Goal: Task Accomplishment & Management: Manage account settings

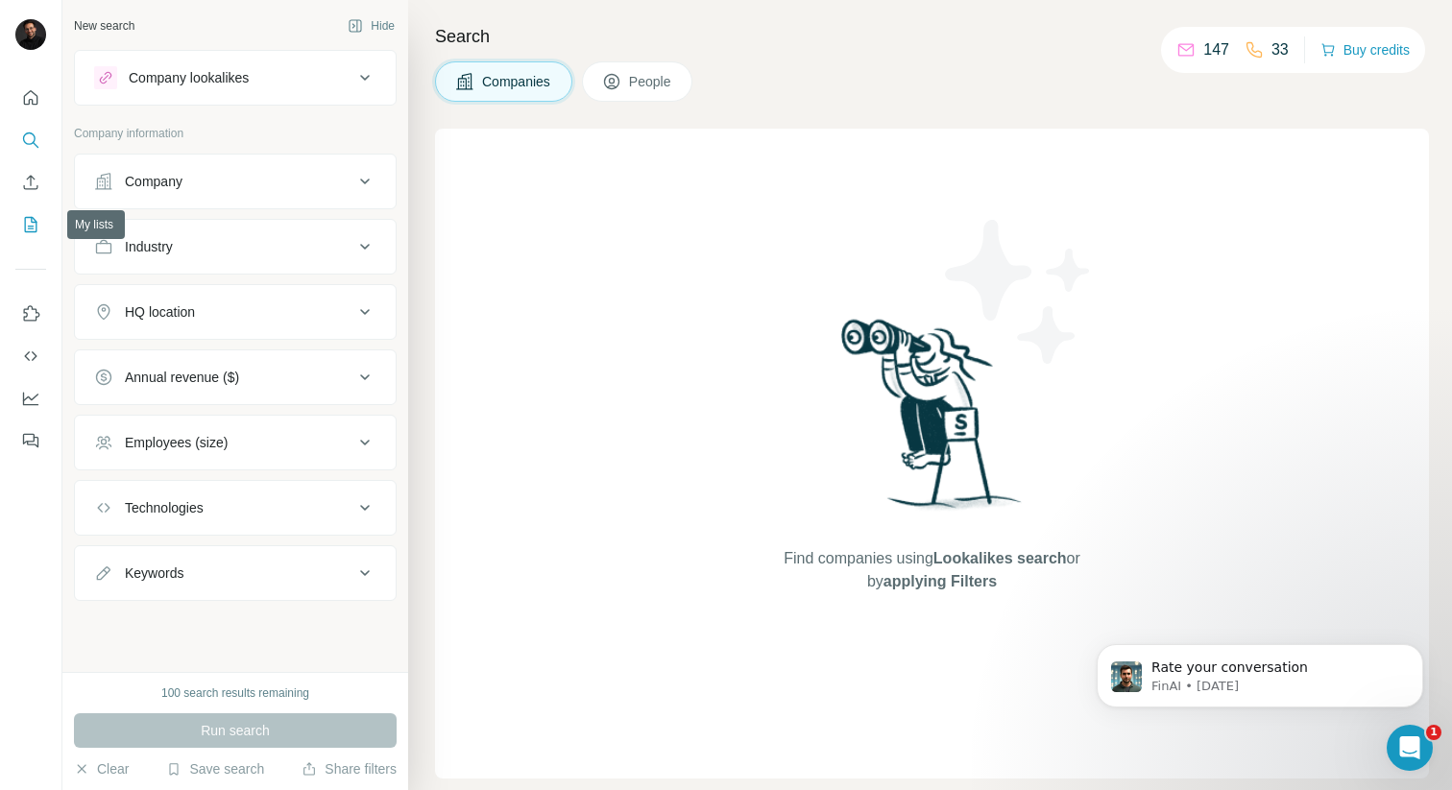
click at [28, 231] on icon "My lists" at bounding box center [31, 224] width 12 height 15
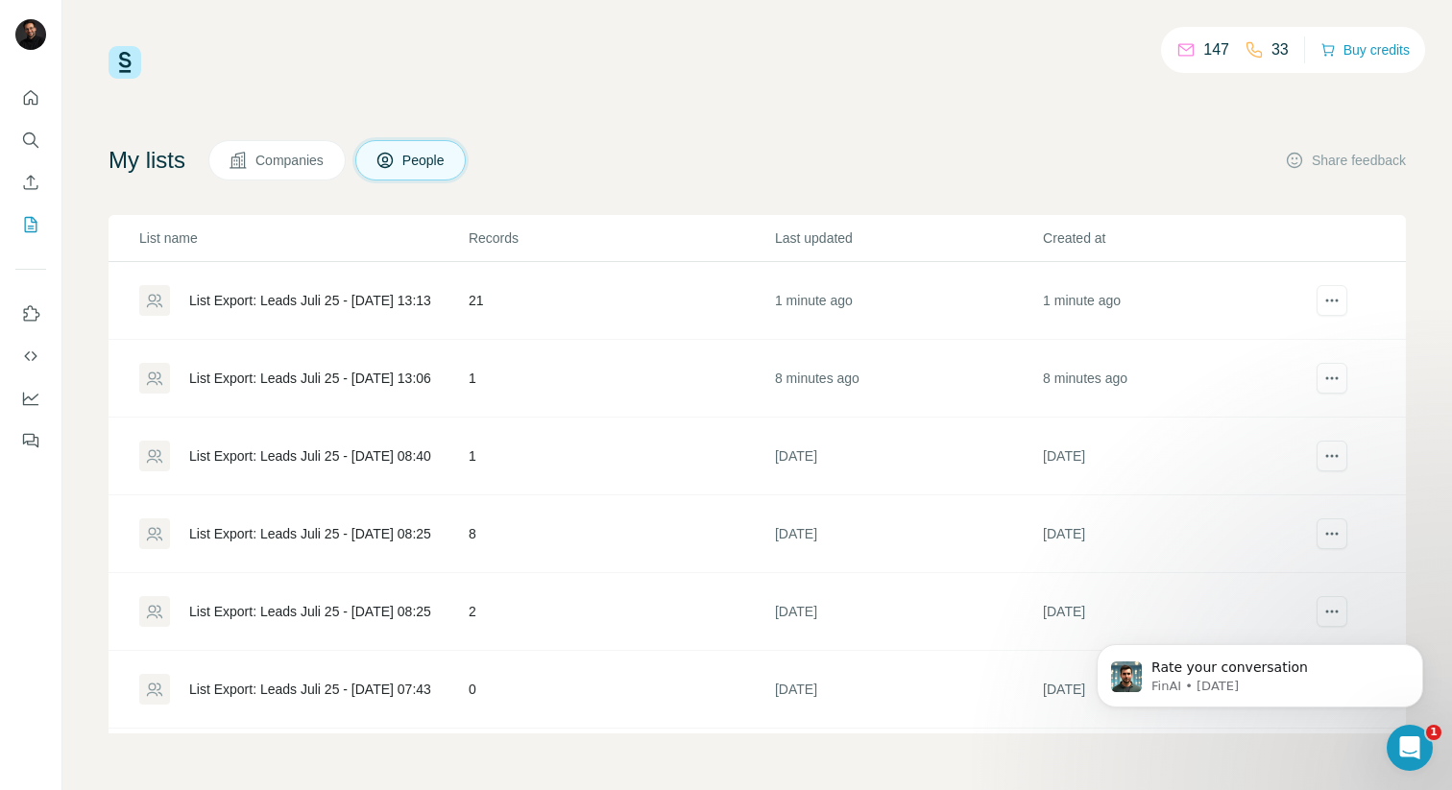
click at [348, 299] on div "List Export: Leads Juli 25 - [DATE] 13:13" at bounding box center [310, 300] width 242 height 19
